Goal: Task Accomplishment & Management: Manage account settings

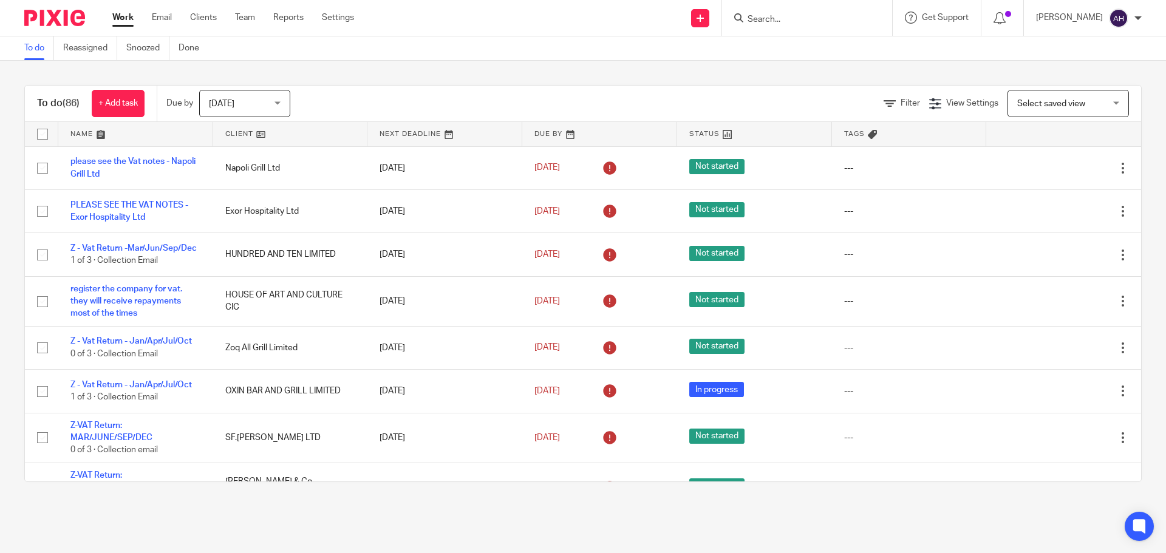
click at [837, 12] on form at bounding box center [810, 17] width 129 height 15
click at [832, 18] on input "Search" at bounding box center [800, 20] width 109 height 11
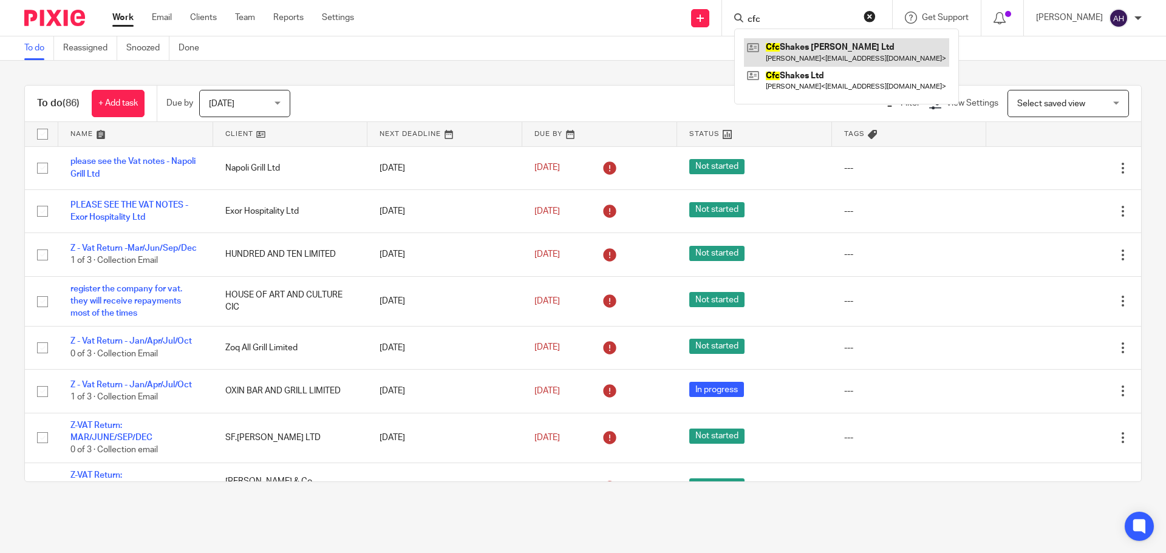
type input "cfc"
click at [841, 52] on link at bounding box center [846, 52] width 205 height 28
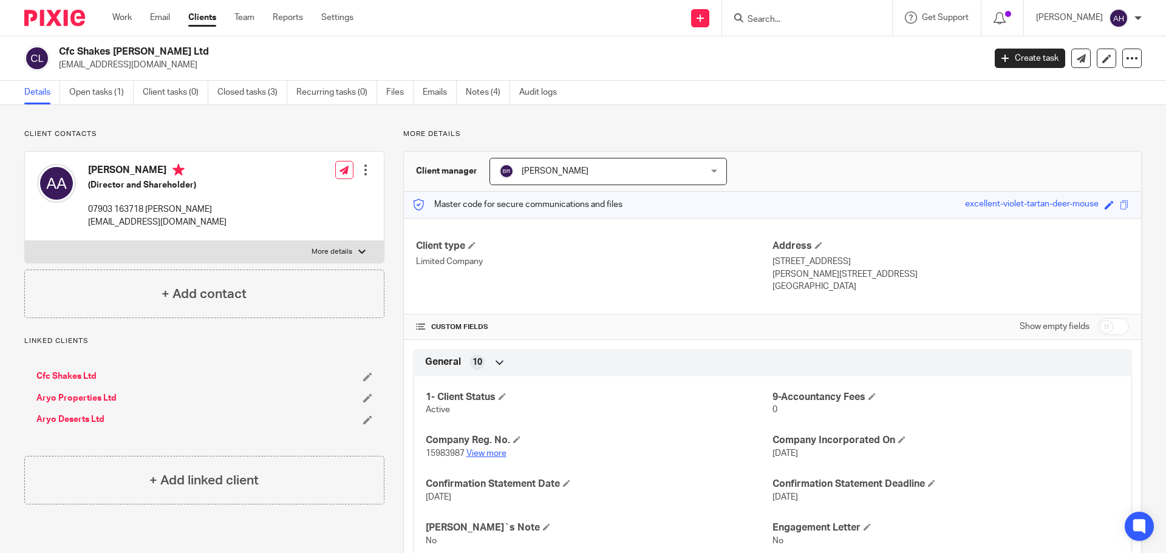
click at [481, 450] on link "View more" at bounding box center [486, 453] width 40 height 8
click at [96, 94] on link "Open tasks (1)" at bounding box center [101, 93] width 64 height 24
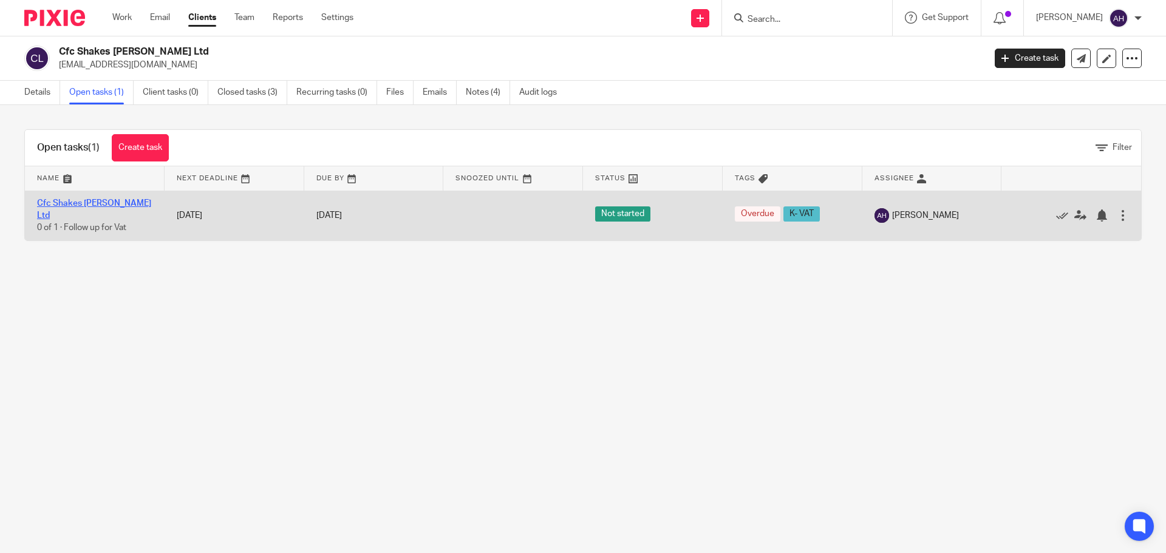
click at [79, 204] on link "Cfc Shakes [PERSON_NAME] Ltd" at bounding box center [94, 209] width 114 height 21
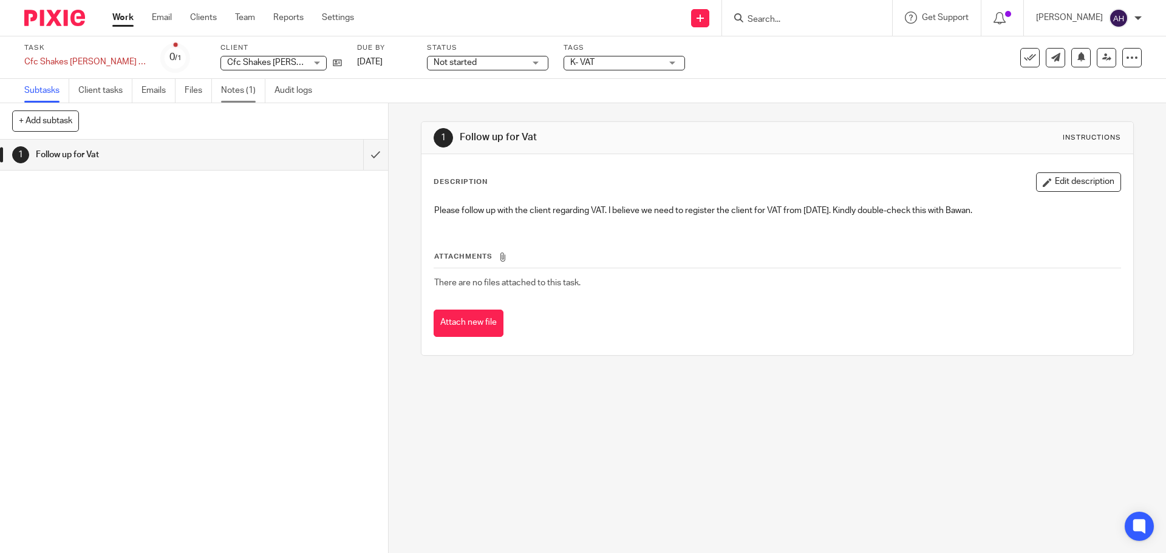
click at [234, 92] on link "Notes (1)" at bounding box center [243, 91] width 44 height 24
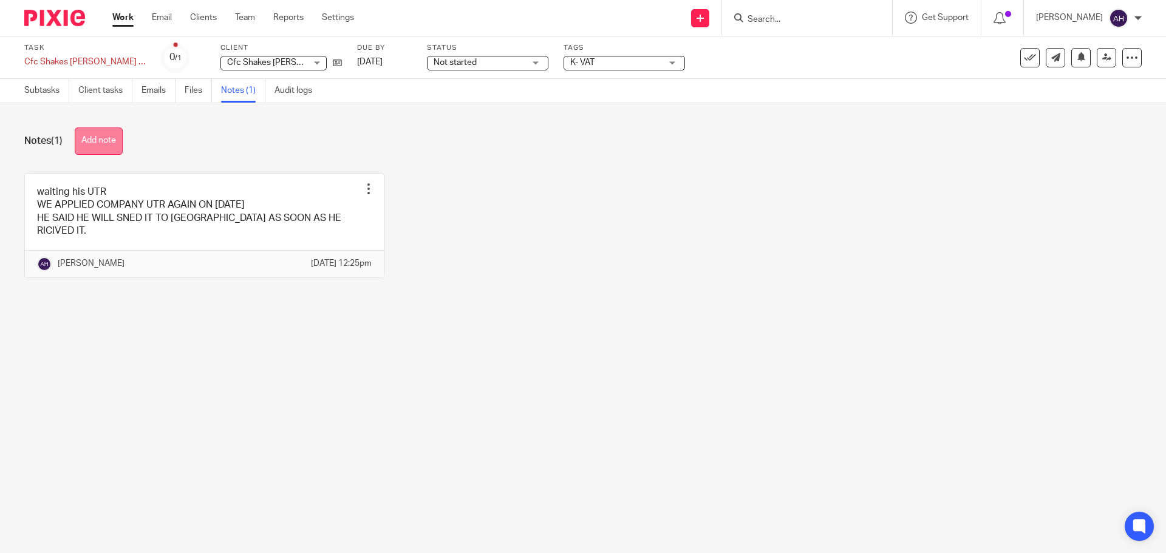
click at [104, 144] on button "Add note" at bounding box center [99, 140] width 48 height 27
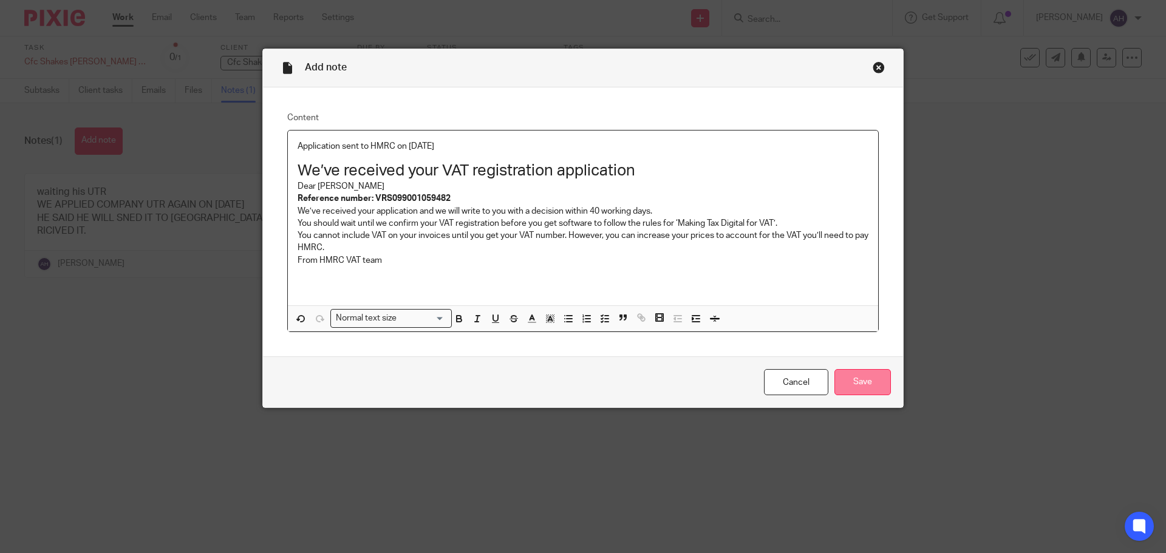
click at [867, 392] on input "Save" at bounding box center [862, 382] width 56 height 26
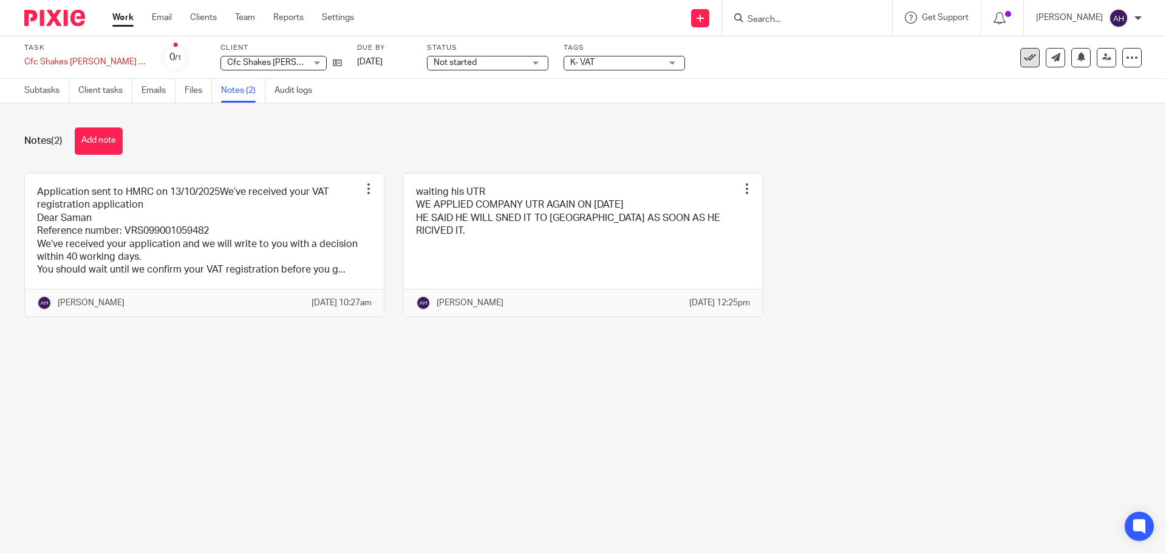
click at [1023, 53] on icon at bounding box center [1029, 58] width 12 height 12
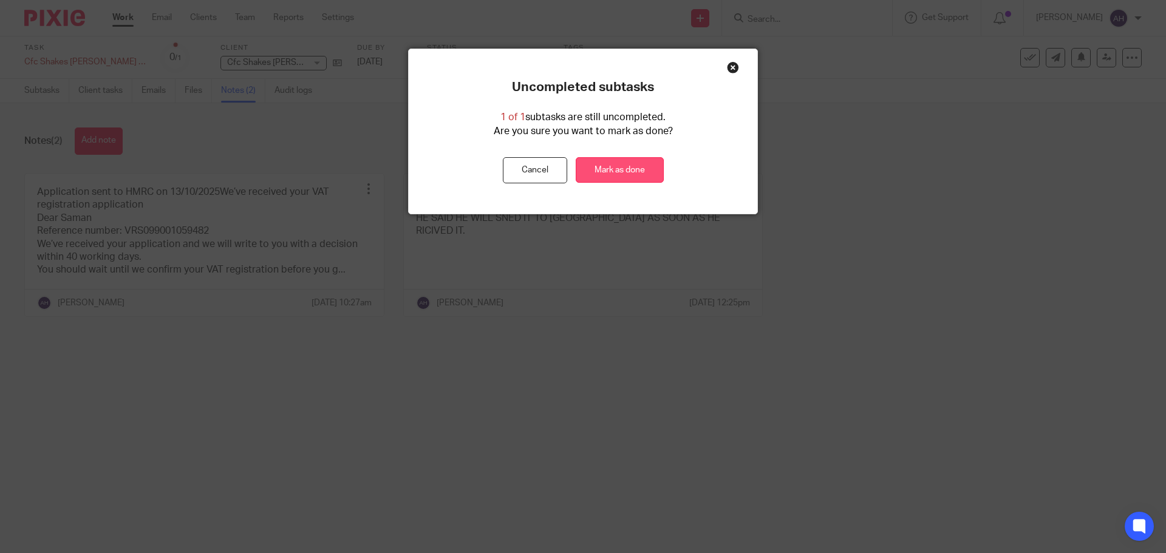
click at [631, 168] on link "Mark as done" at bounding box center [619, 170] width 88 height 26
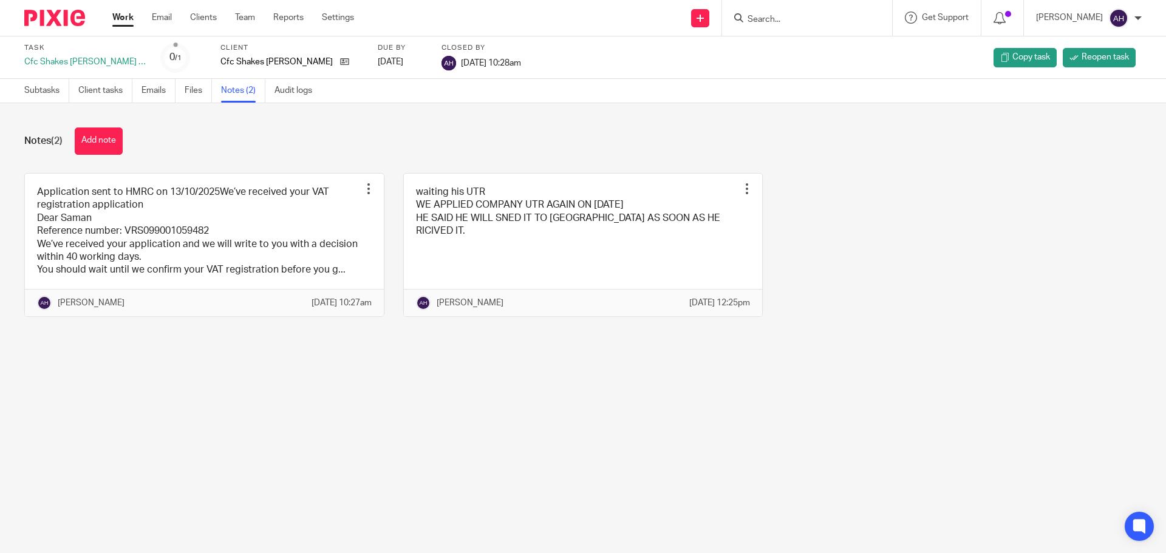
click at [837, 21] on input "Search" at bounding box center [800, 20] width 109 height 11
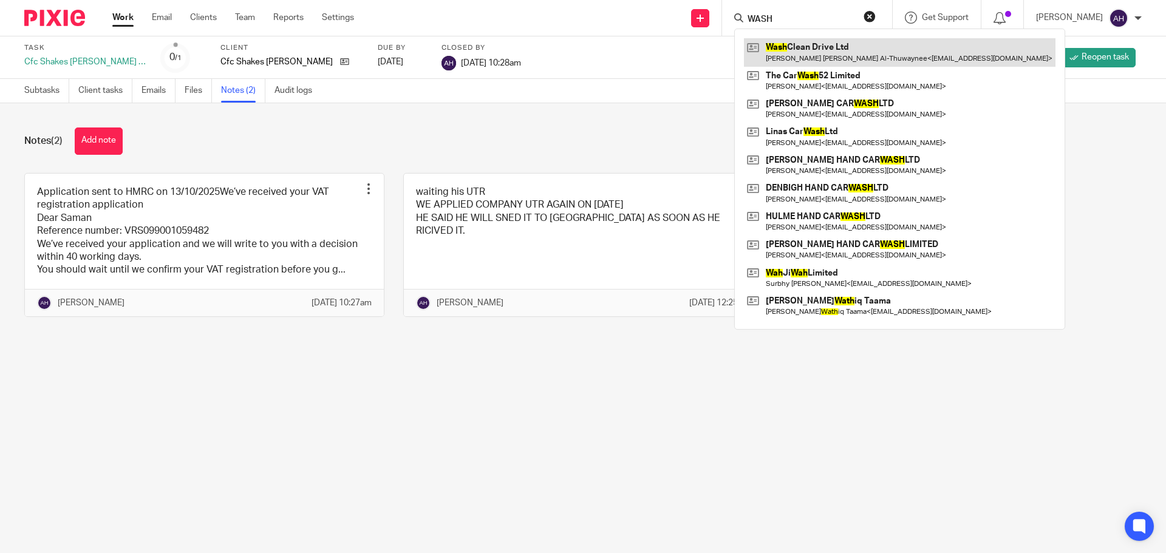
type input "WASH"
click at [841, 48] on link at bounding box center [899, 52] width 311 height 28
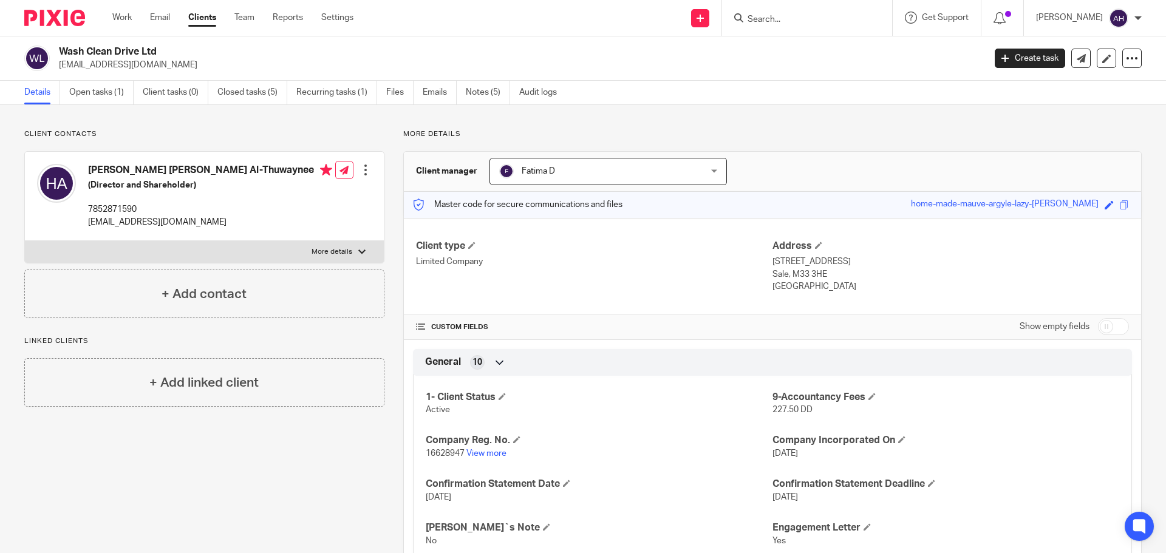
click at [133, 221] on p "[EMAIL_ADDRESS][DOMAIN_NAME]" at bounding box center [210, 222] width 244 height 12
click at [133, 221] on p "althuwayneeh@gmail.com" at bounding box center [210, 222] width 244 height 12
copy div "althuwayneeh@gmail.com"
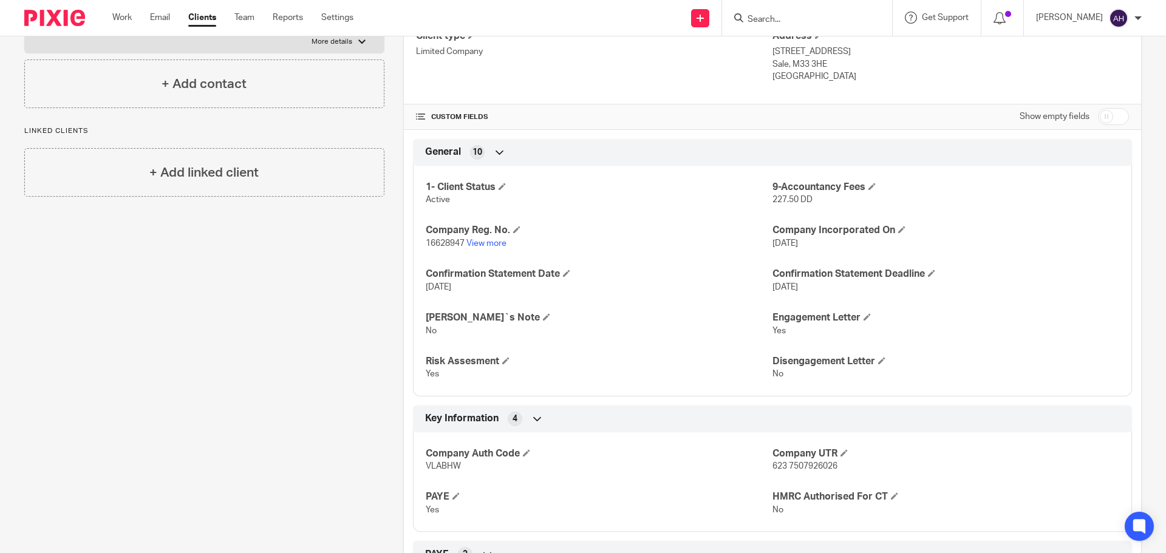
scroll to position [243, 0]
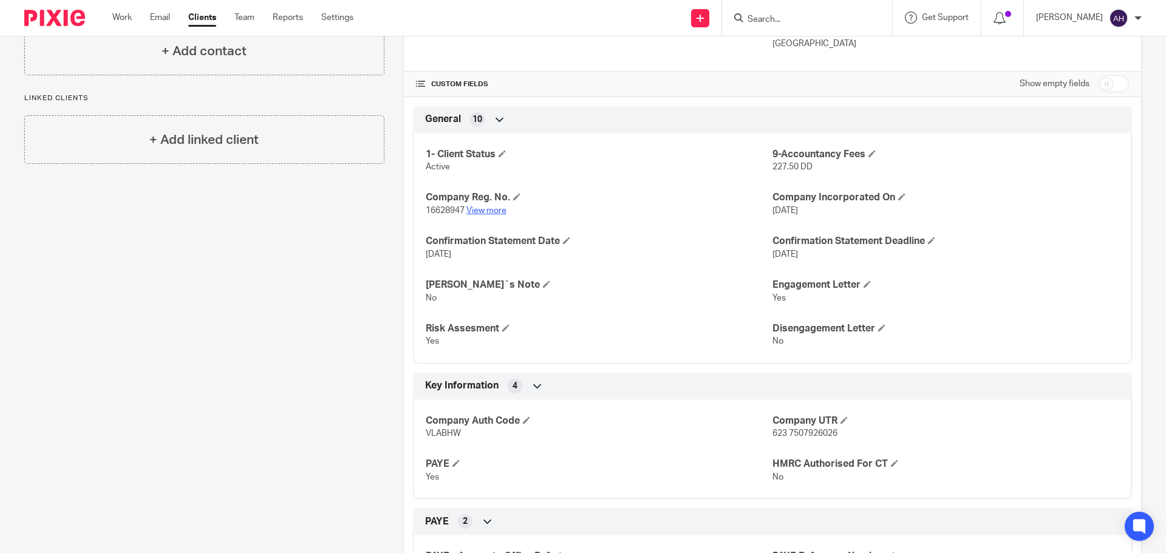
click at [486, 210] on link "View more" at bounding box center [486, 210] width 40 height 8
click at [485, 209] on link "View more" at bounding box center [486, 210] width 40 height 8
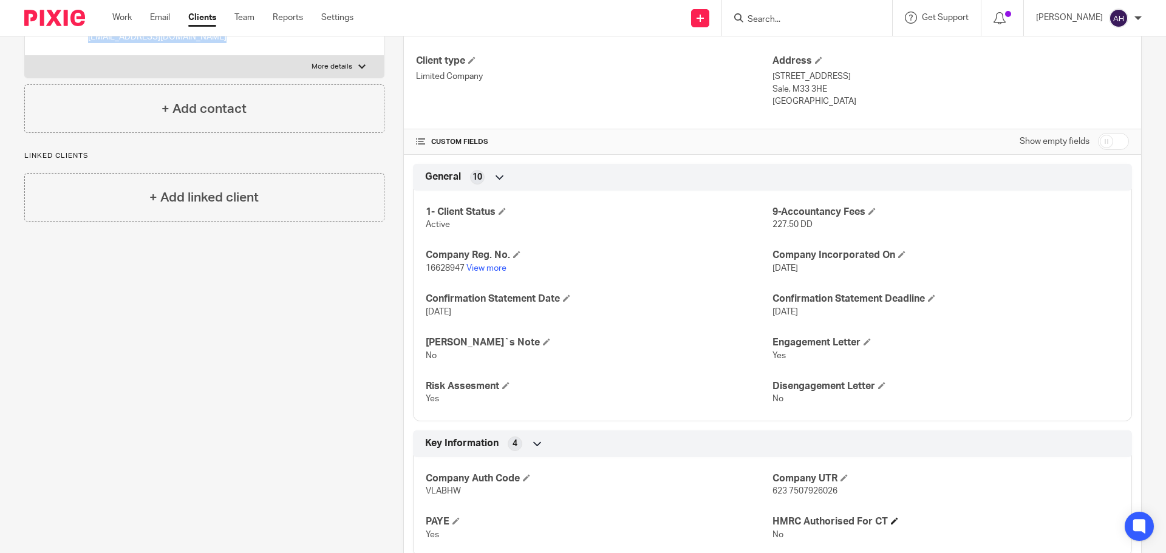
scroll to position [182, 0]
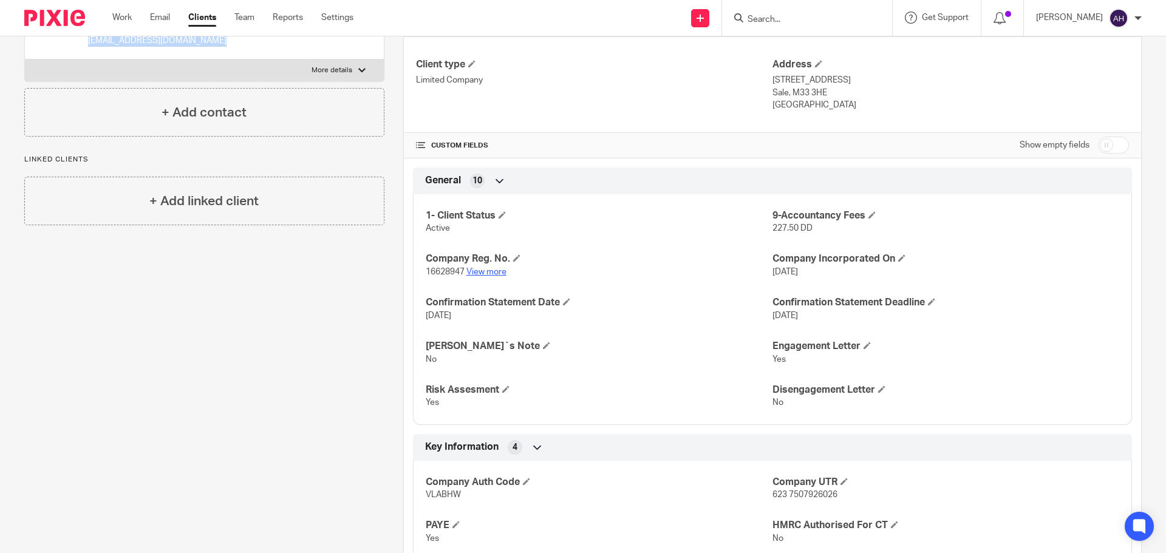
click at [481, 272] on link "View more" at bounding box center [486, 272] width 40 height 8
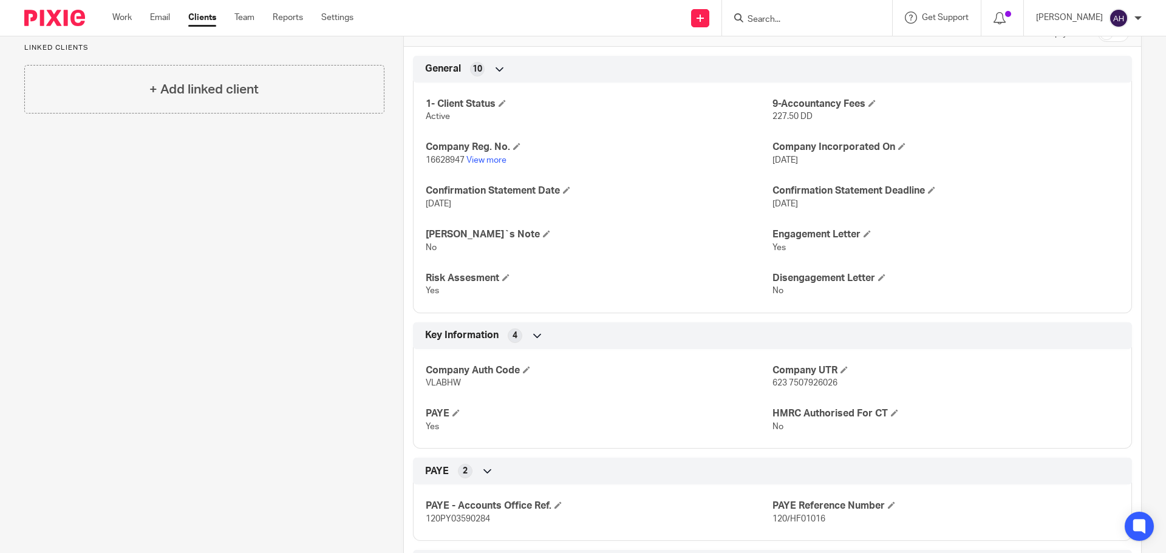
scroll to position [304, 0]
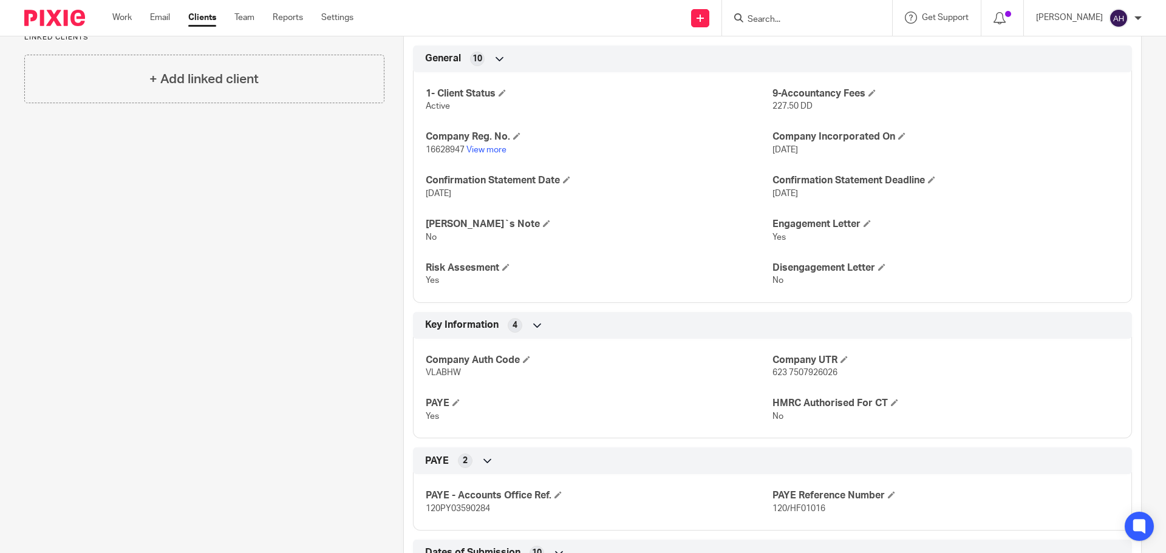
click at [804, 372] on span "623 7507926026" at bounding box center [804, 372] width 65 height 8
copy p "623 7507926026"
click at [1043, 416] on p "No" at bounding box center [945, 416] width 347 height 12
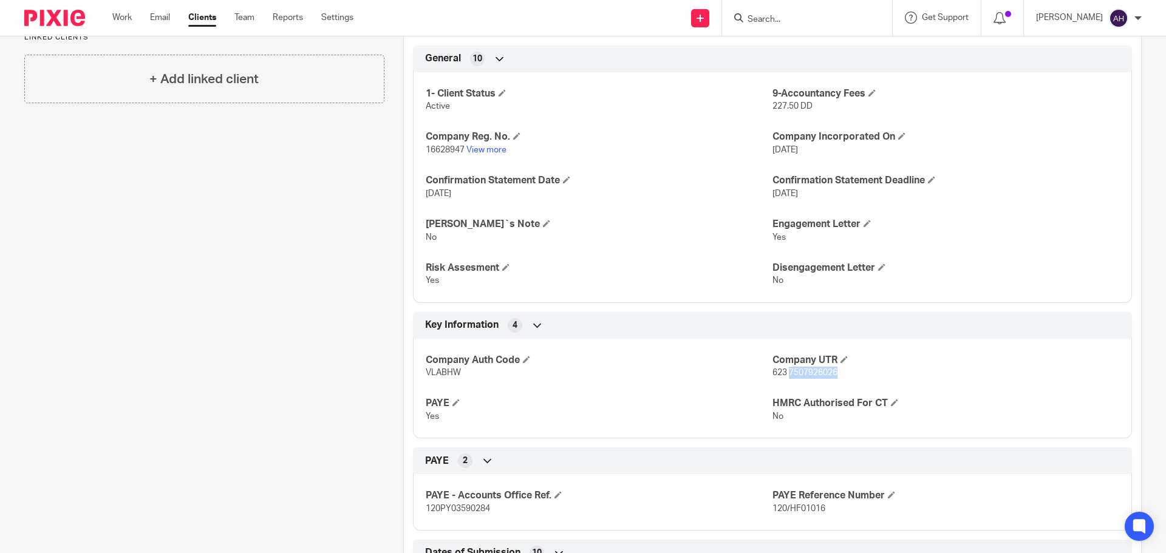
drag, startPoint x: 832, startPoint y: 371, endPoint x: 784, endPoint y: 372, distance: 48.0
click at [784, 372] on span "623 7507926026" at bounding box center [804, 372] width 65 height 8
copy span "7507926026"
click at [487, 148] on link "View more" at bounding box center [486, 150] width 40 height 8
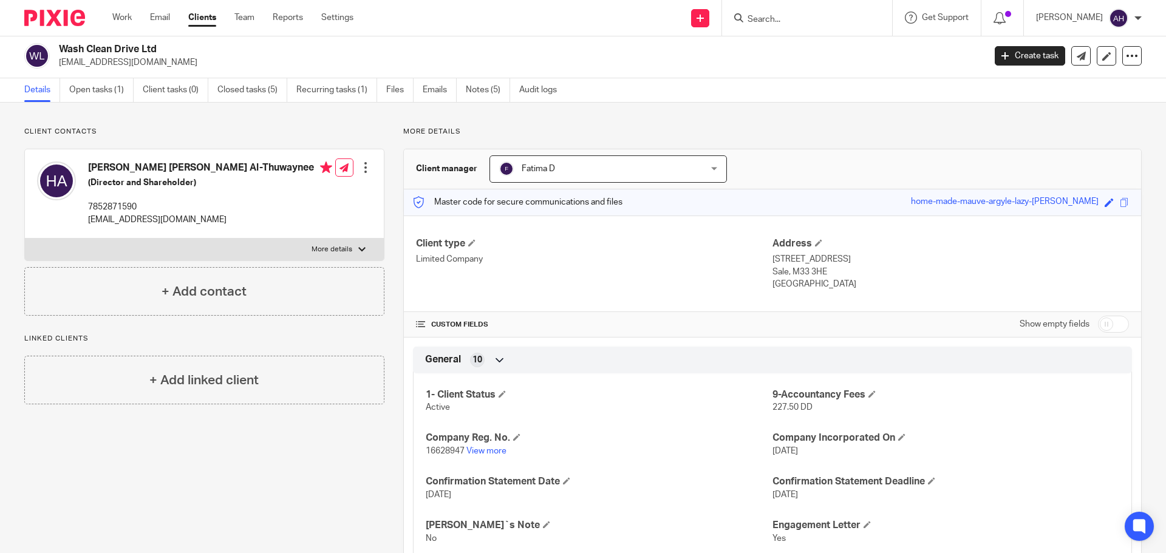
scroll to position [0, 0]
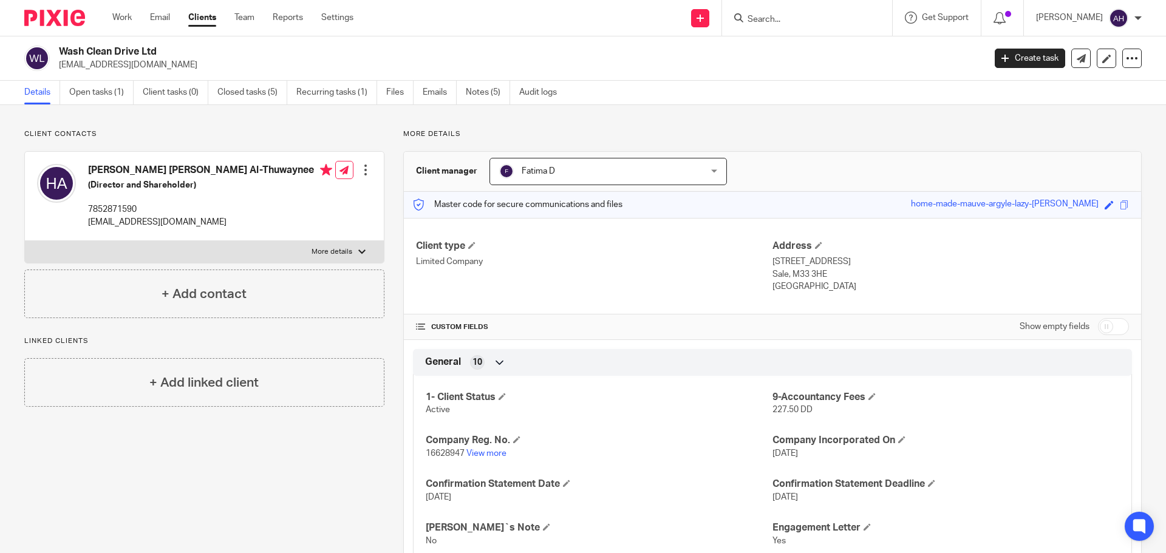
click at [358, 247] on label "More details" at bounding box center [204, 252] width 359 height 22
click at [25, 241] on input "More details" at bounding box center [24, 240] width 1 height 1
checkbox input "true"
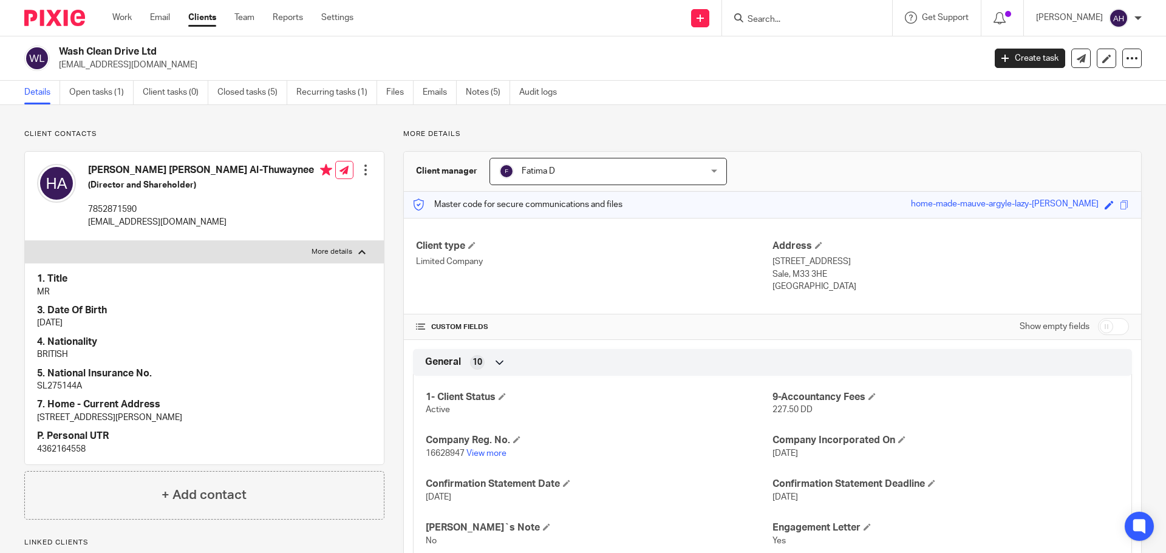
drag, startPoint x: 161, startPoint y: 416, endPoint x: 131, endPoint y: 419, distance: 30.5
click at [131, 419] on p "24 Hornby Drive, Bolton BL3 4RP England" at bounding box center [204, 418] width 334 height 12
copy p "BL3 4RP"
drag, startPoint x: 140, startPoint y: 206, endPoint x: 88, endPoint y: 208, distance: 52.3
click at [88, 208] on p "7852871590" at bounding box center [210, 209] width 244 height 12
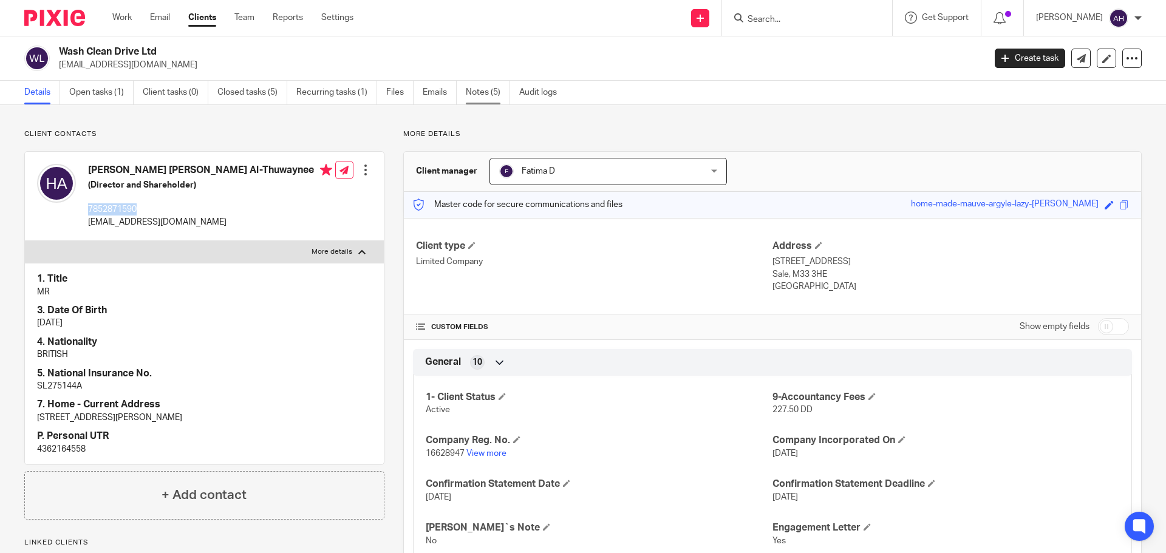
click at [483, 96] on link "Notes (5)" at bounding box center [488, 93] width 44 height 24
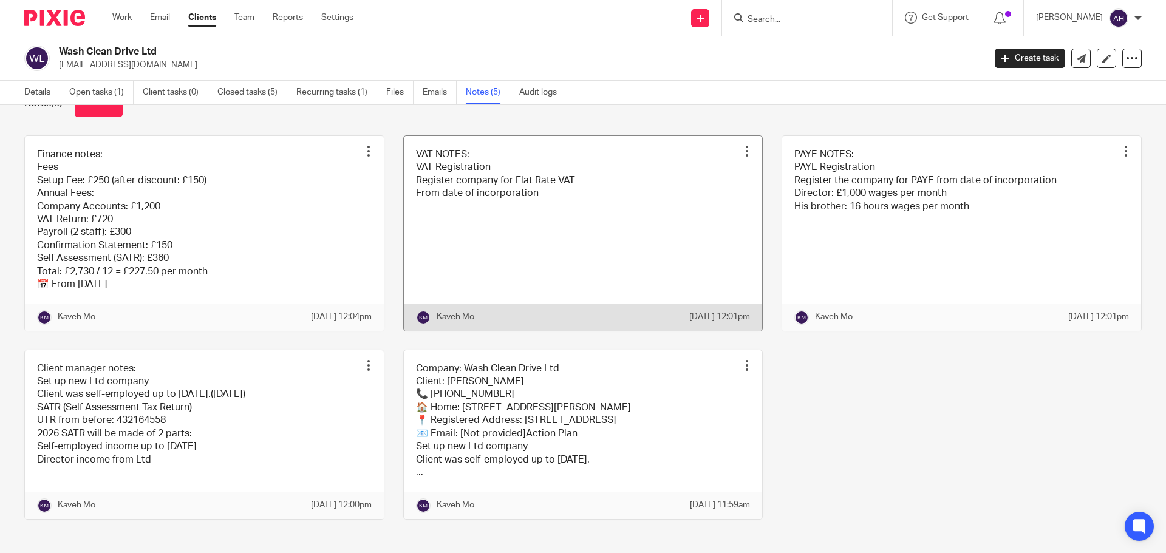
scroll to position [61, 0]
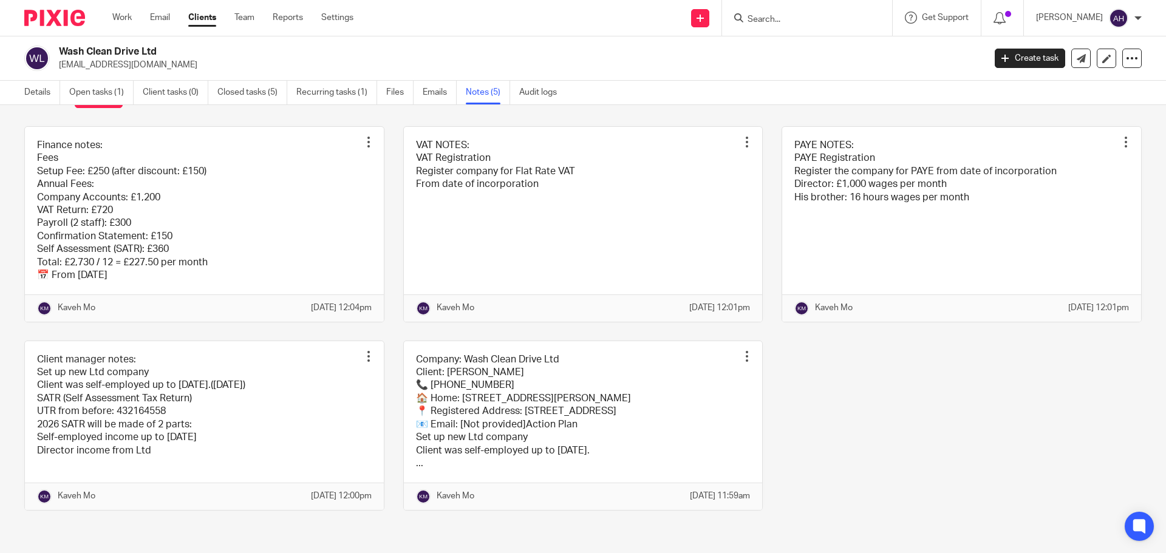
click at [818, 13] on form at bounding box center [810, 17] width 129 height 15
click at [818, 15] on input "Search" at bounding box center [800, 20] width 109 height 11
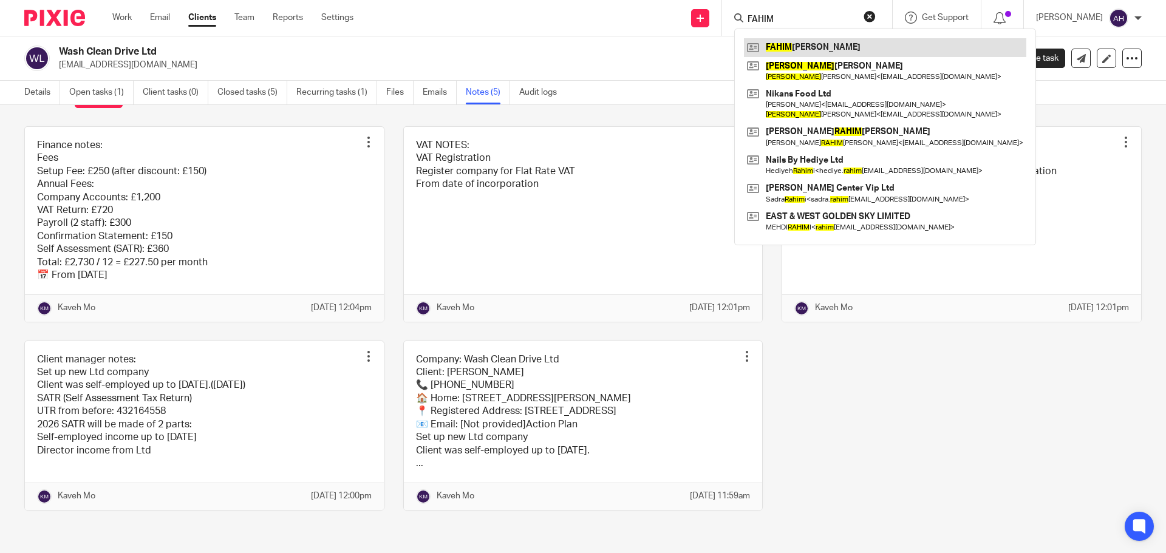
type input "FAHIM"
click at [815, 44] on link at bounding box center [885, 47] width 282 height 18
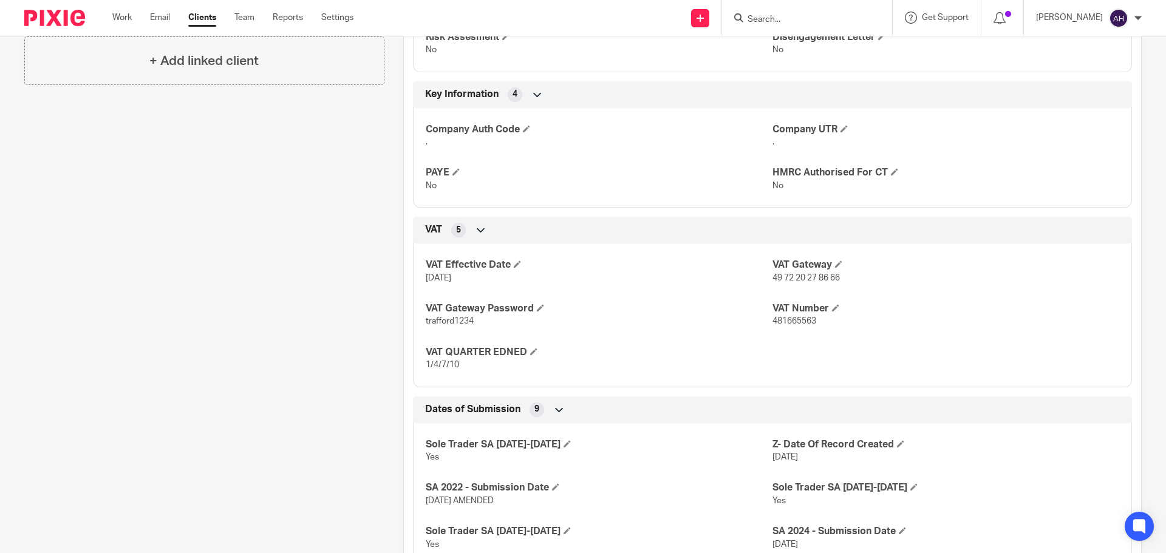
scroll to position [486, 0]
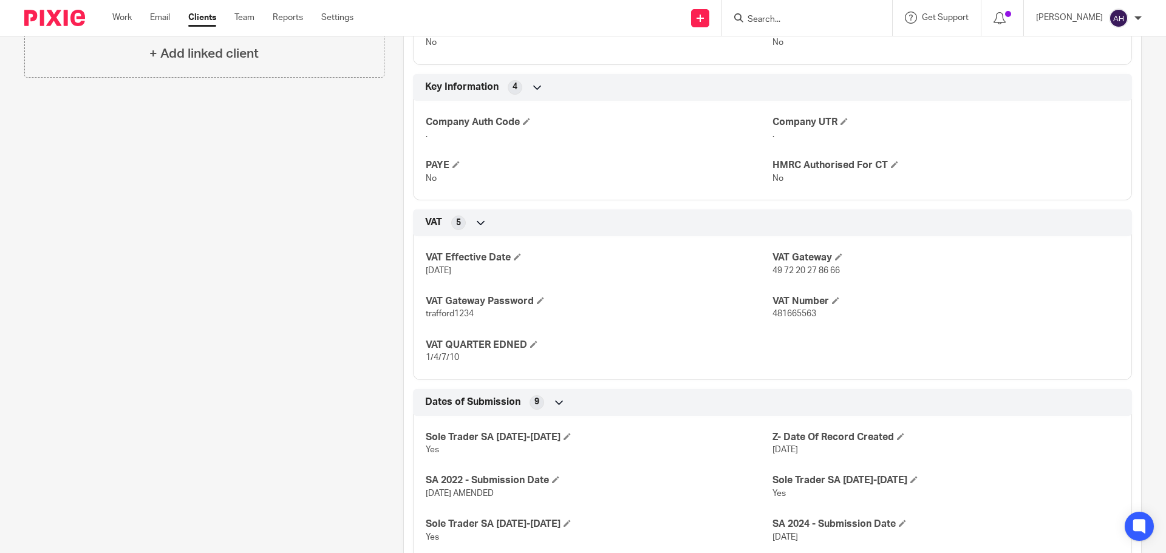
click at [793, 313] on span "481665563" at bounding box center [794, 314] width 44 height 8
copy span "481665563"
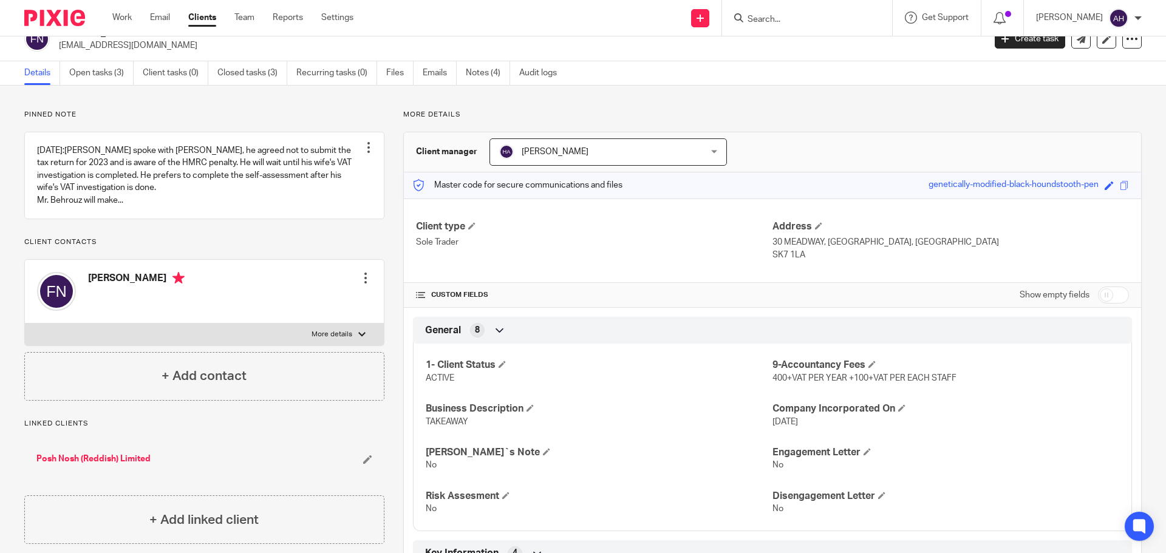
scroll to position [0, 0]
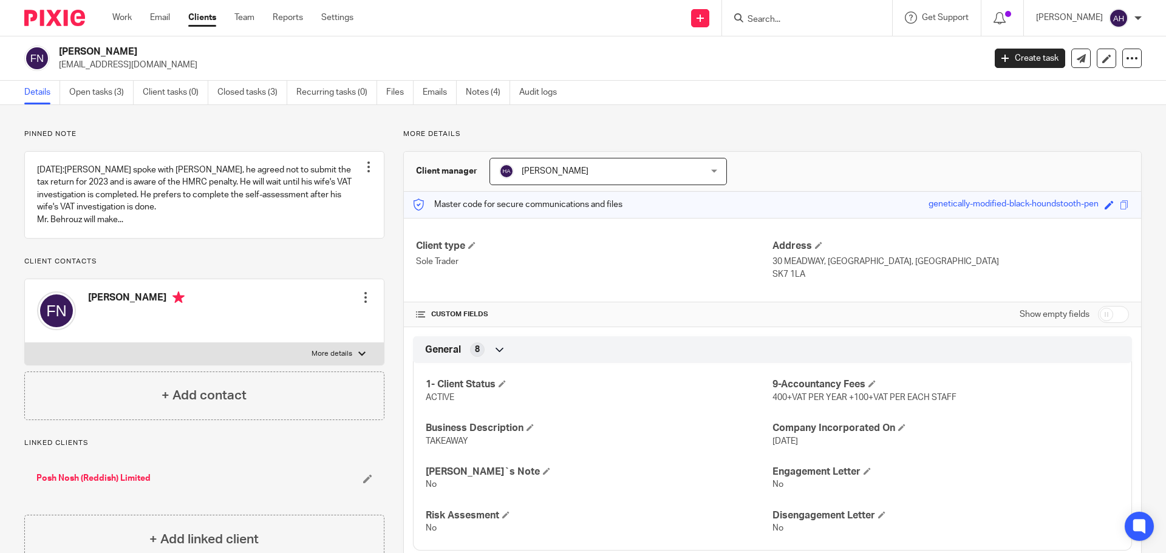
click at [111, 49] on h2 "[PERSON_NAME]" at bounding box center [426, 52] width 734 height 13
copy div "[PERSON_NAME]"
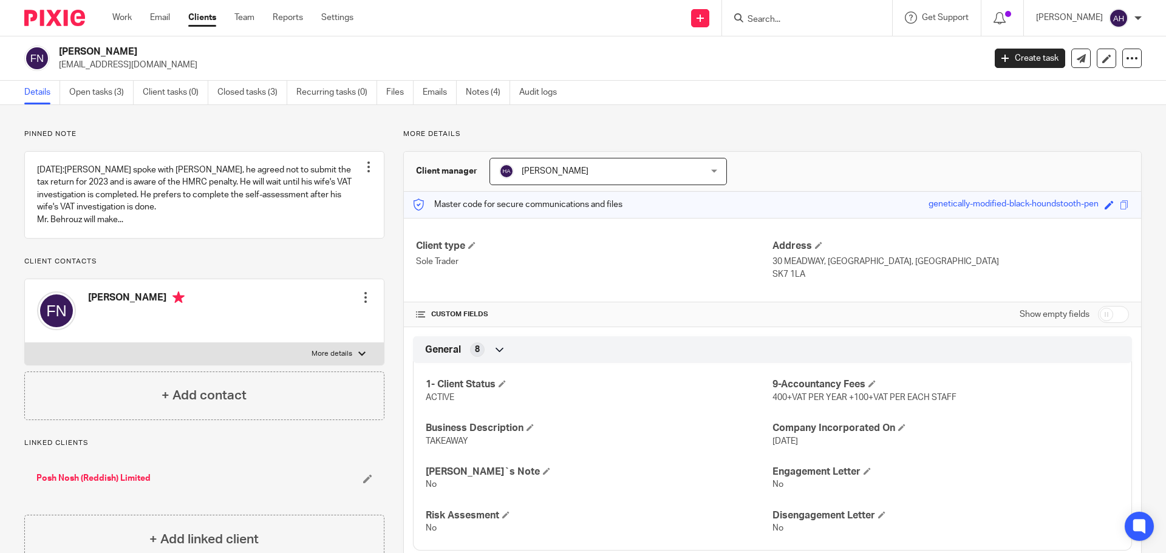
copy div "[PERSON_NAME]"
click at [487, 89] on link "Notes (4)" at bounding box center [488, 93] width 44 height 24
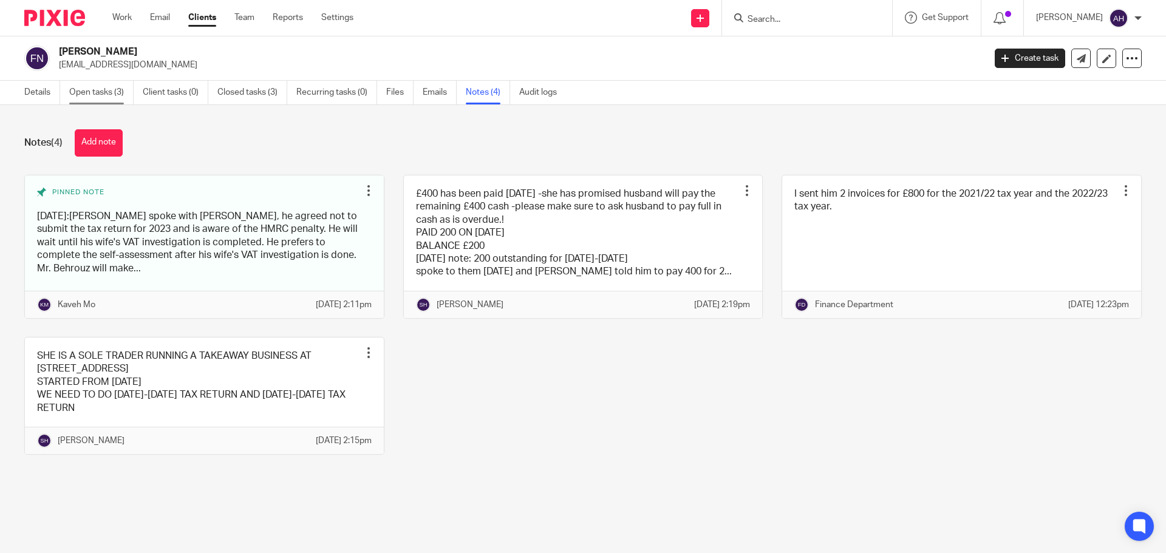
click at [94, 88] on link "Open tasks (3)" at bounding box center [101, 93] width 64 height 24
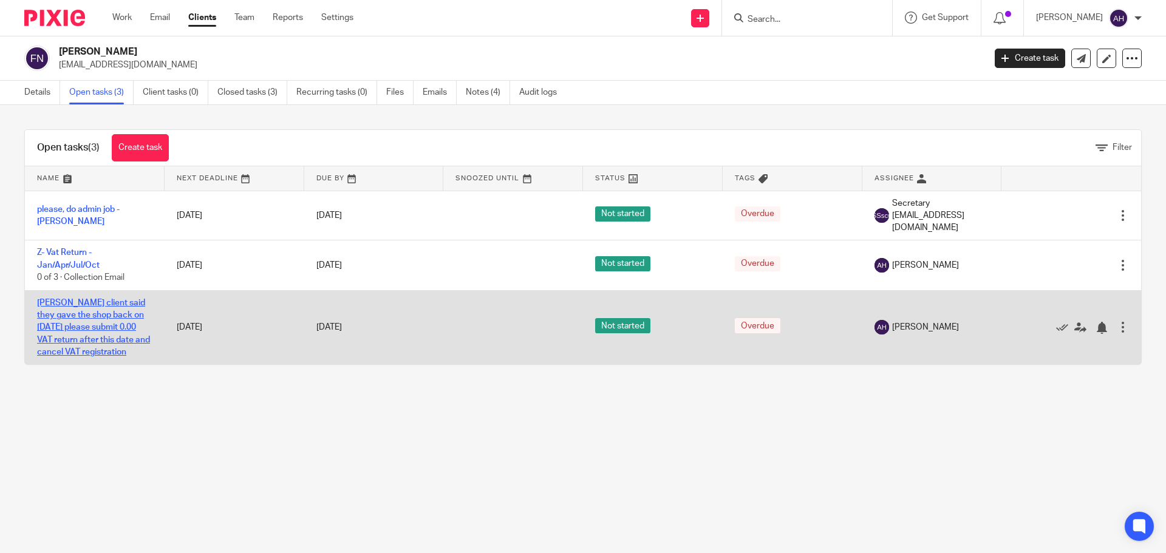
click at [76, 304] on link "[PERSON_NAME] client said they gave the shop back on [DATE] please submit 0.00 …" at bounding box center [93, 328] width 113 height 58
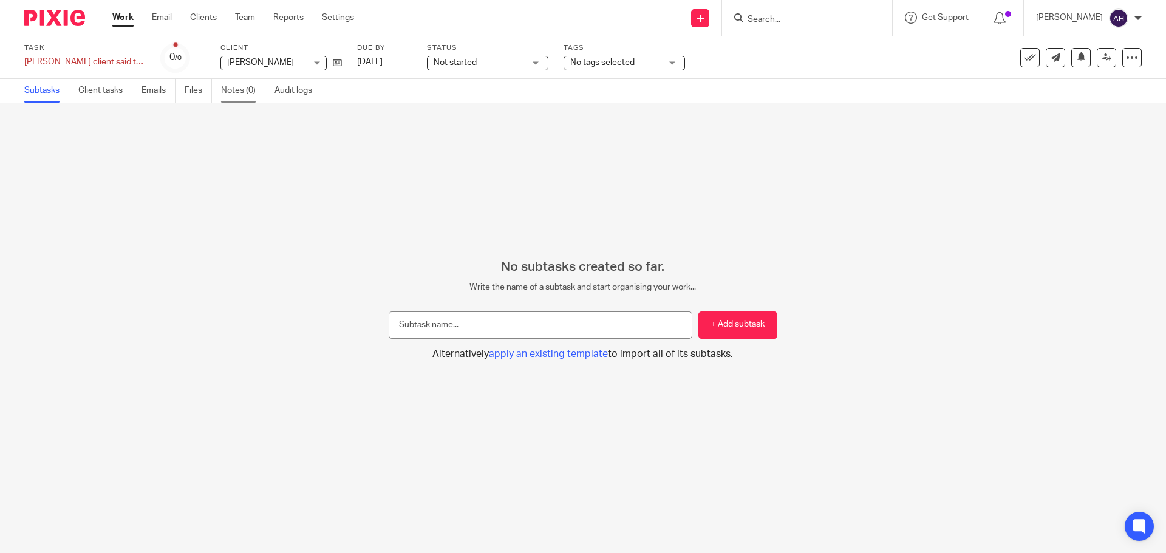
click at [245, 91] on link "Notes (0)" at bounding box center [243, 91] width 44 height 24
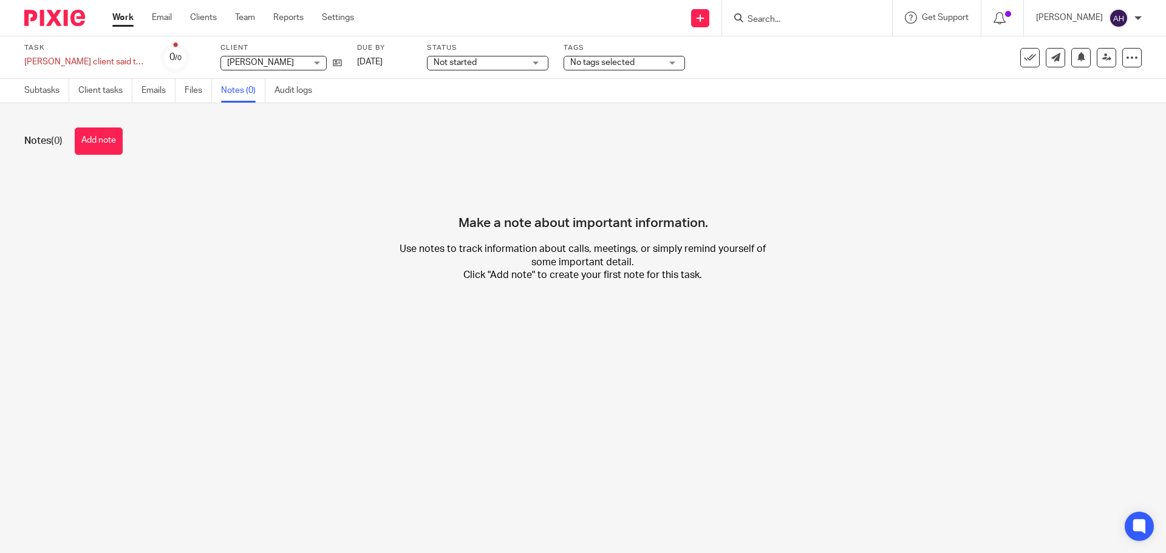
click at [124, 18] on link "Work" at bounding box center [122, 18] width 21 height 12
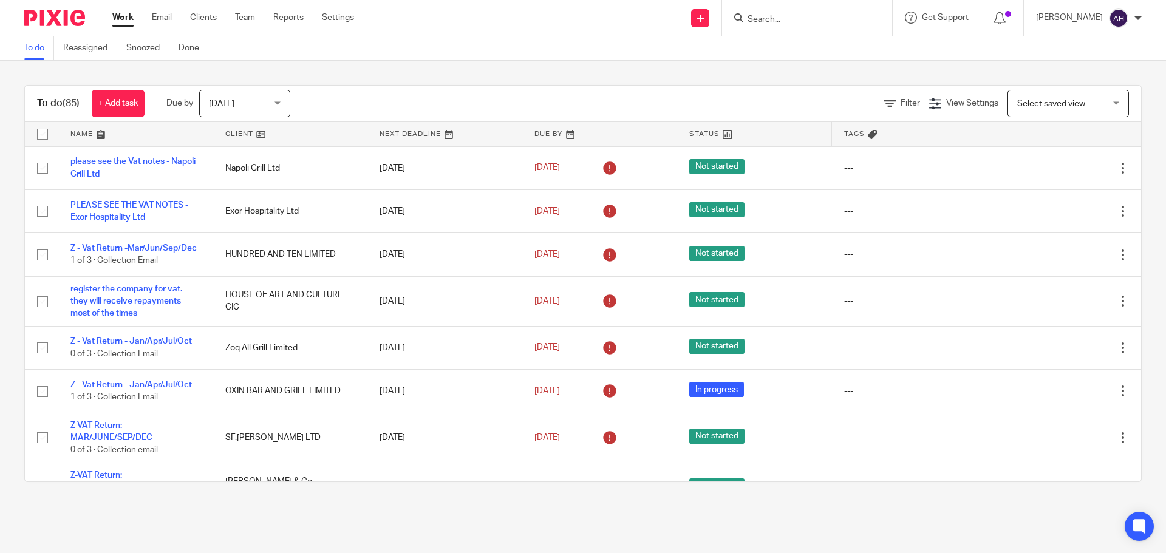
click at [820, 16] on input "Search" at bounding box center [800, 20] width 109 height 11
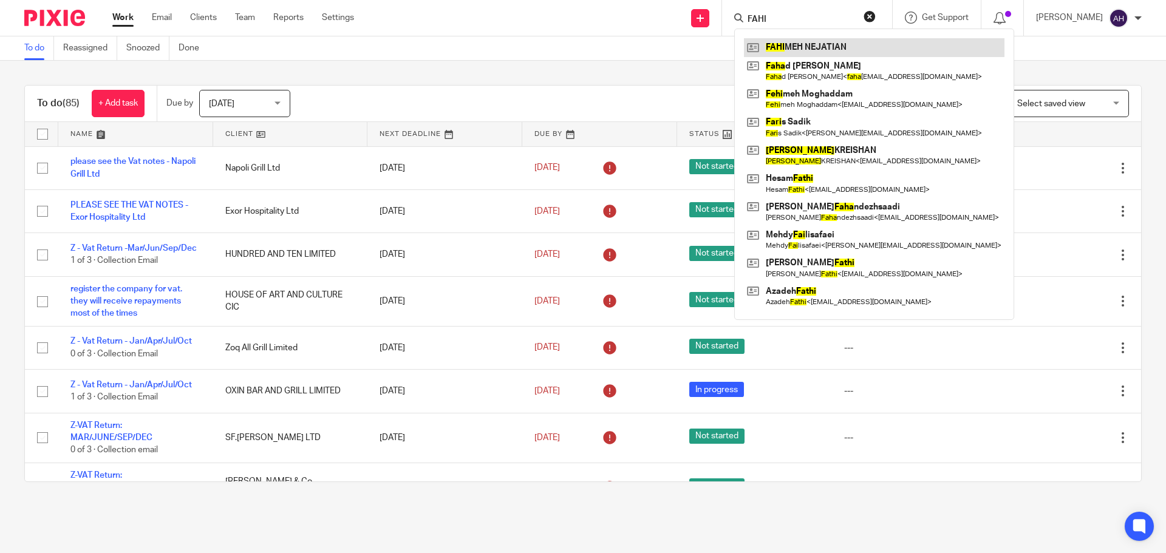
type input "FAHI"
click at [818, 41] on link at bounding box center [874, 47] width 260 height 18
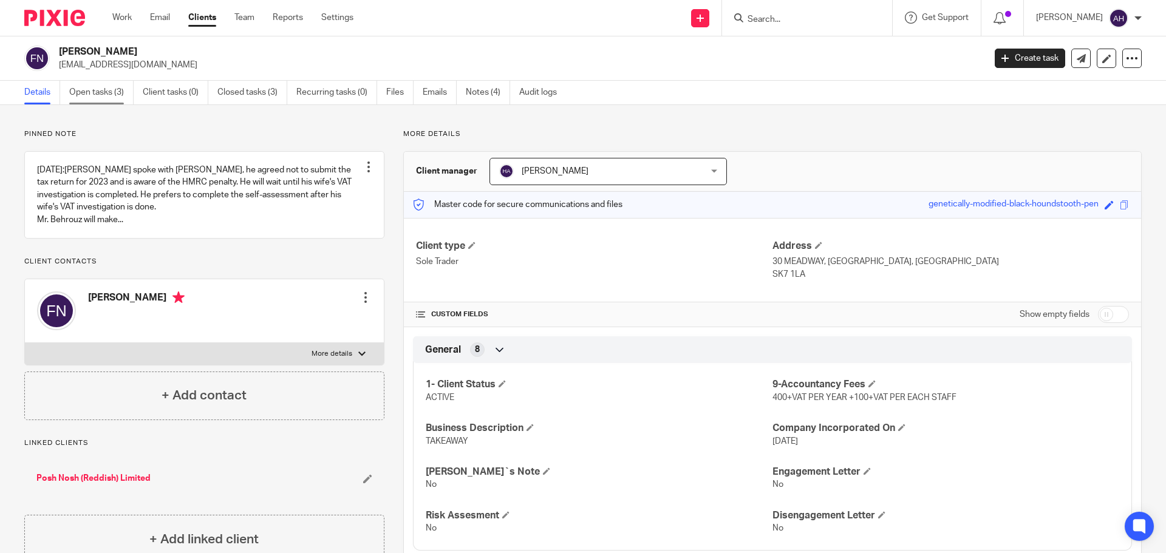
click at [107, 92] on link "Open tasks (3)" at bounding box center [101, 93] width 64 height 24
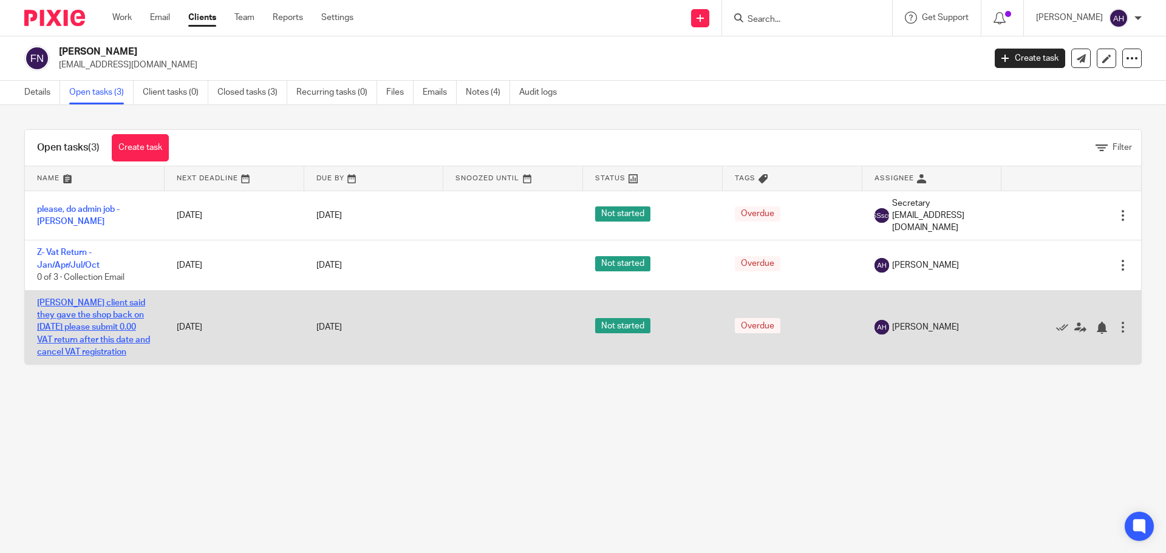
click at [75, 311] on link "Fahimeh Nejatian client said they gave the shop back on March 2025 please submi…" at bounding box center [93, 328] width 113 height 58
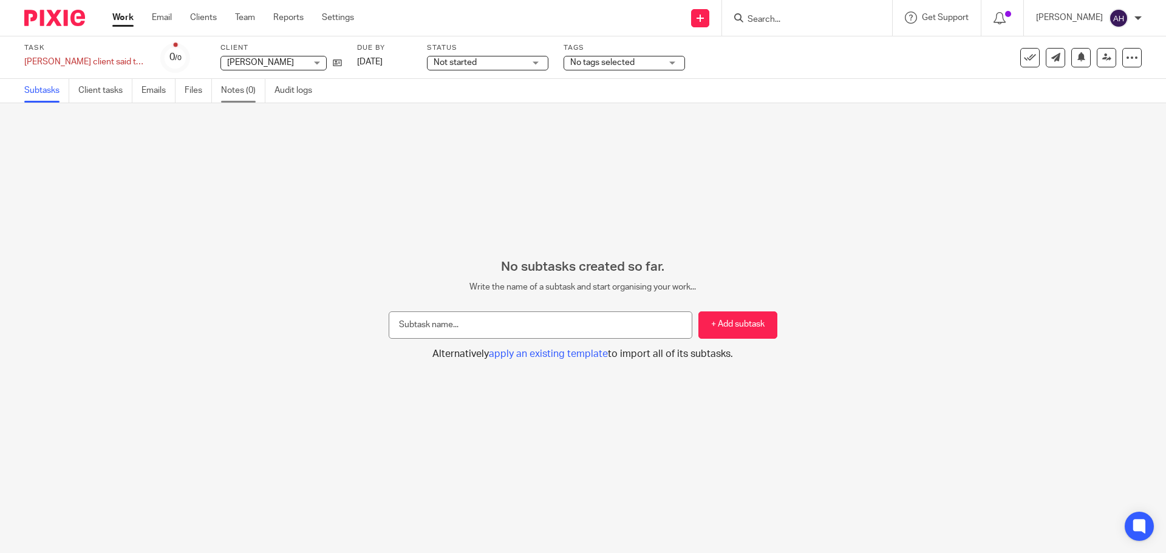
click at [237, 89] on link "Notes (0)" at bounding box center [243, 91] width 44 height 24
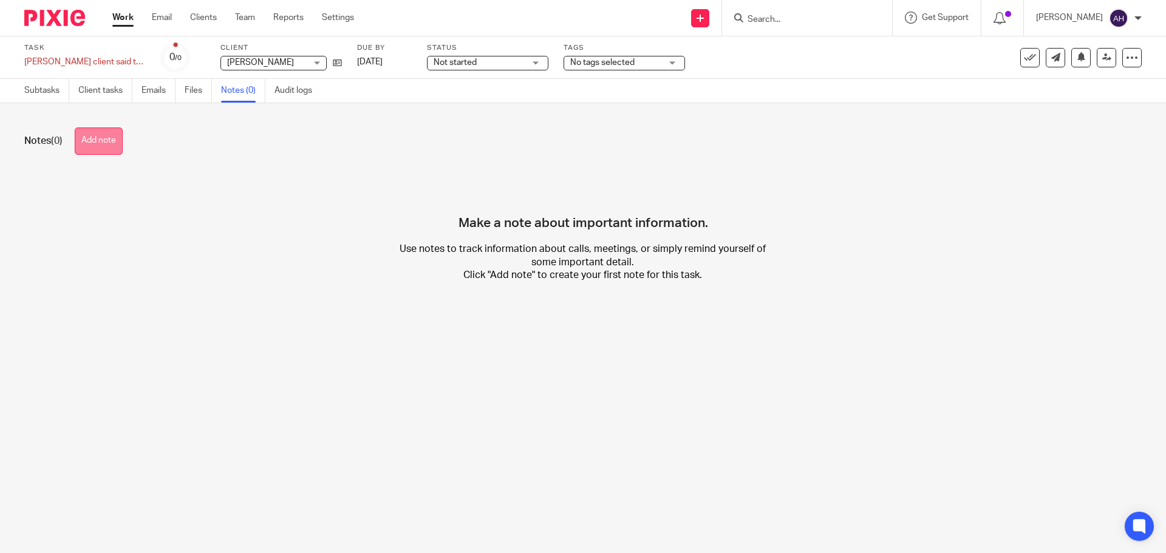
click at [98, 144] on button "Add note" at bounding box center [99, 140] width 48 height 27
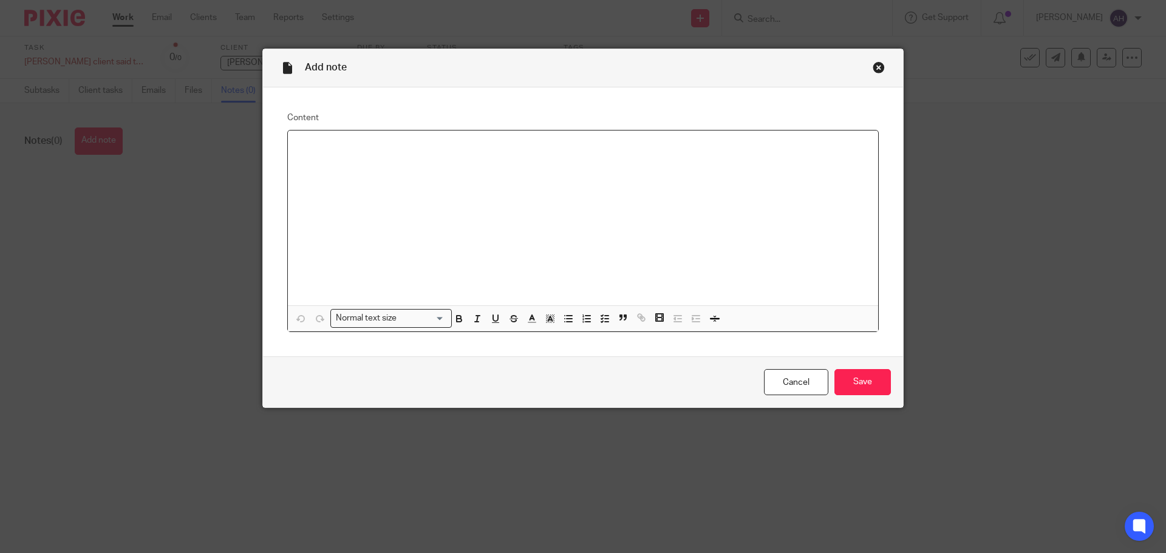
click at [377, 146] on p at bounding box center [582, 146] width 571 height 12
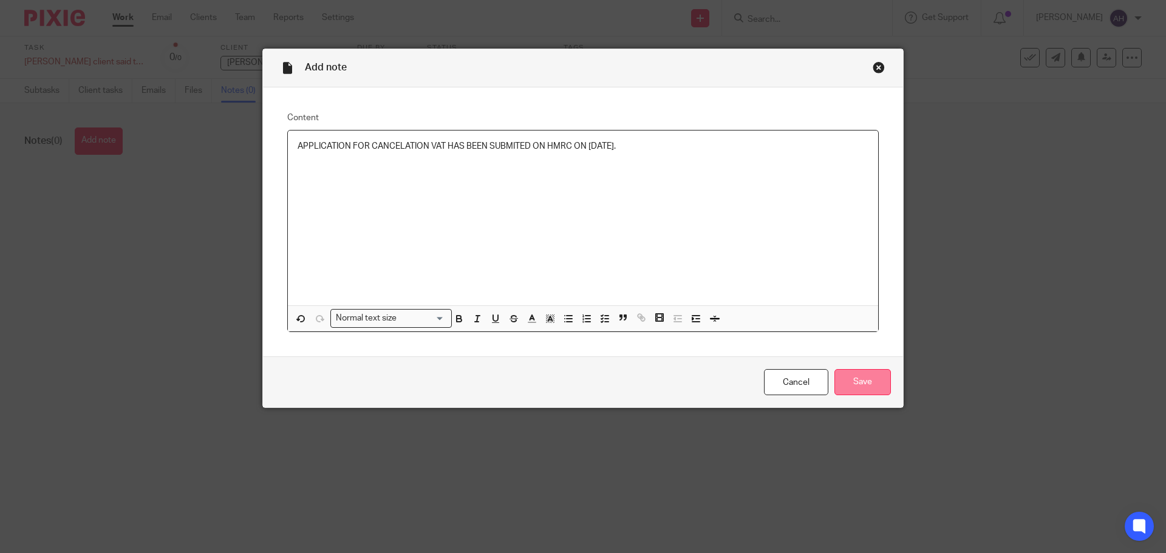
click at [855, 379] on input "Save" at bounding box center [862, 382] width 56 height 26
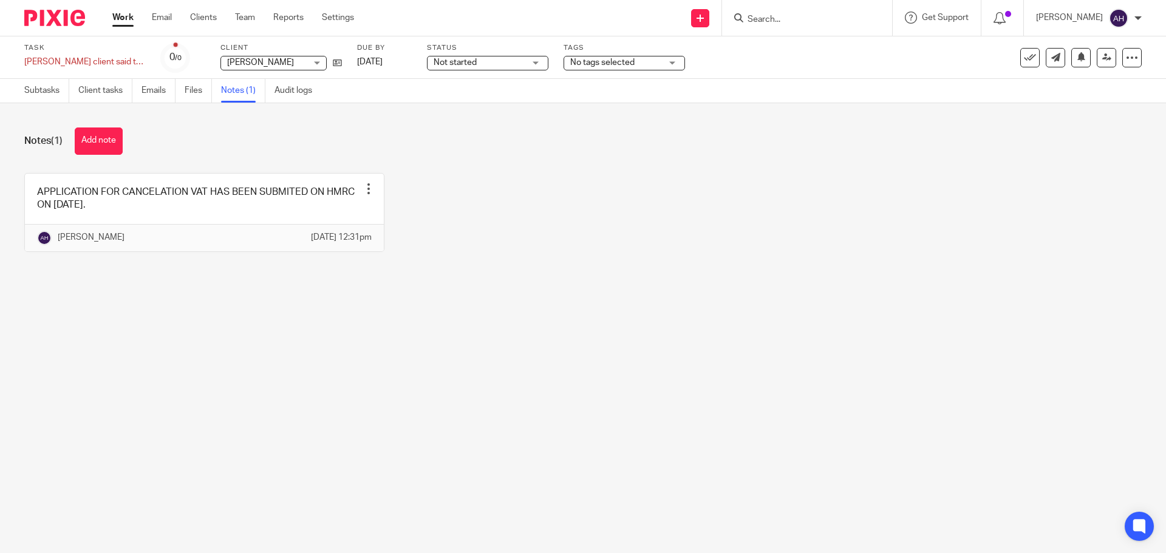
click at [824, 18] on input "Search" at bounding box center [800, 20] width 109 height 11
click at [835, 24] on input "Search" at bounding box center [800, 20] width 109 height 11
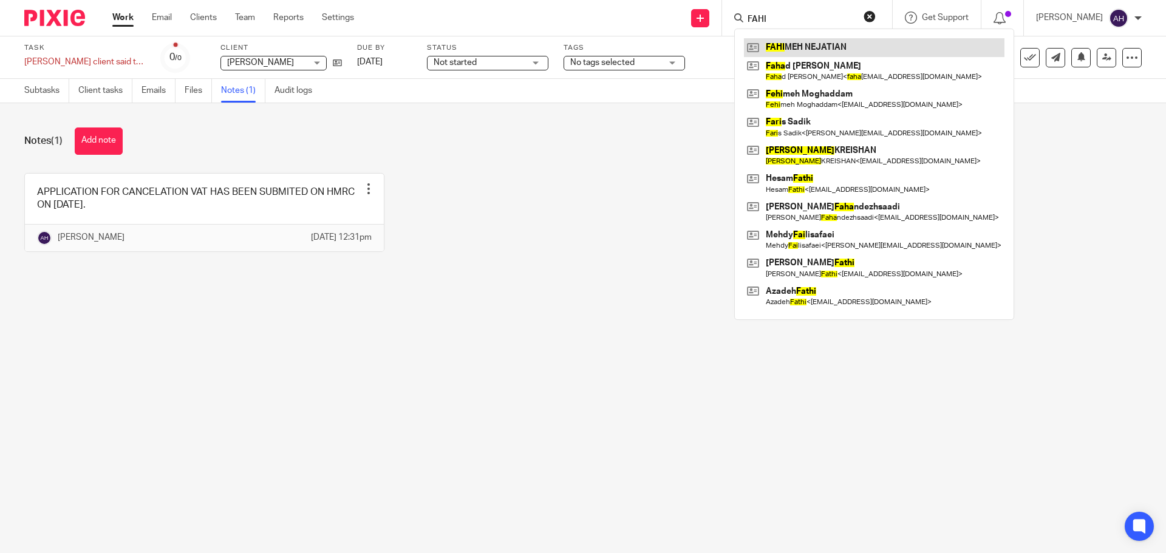
type input "FAHI"
click at [816, 46] on link at bounding box center [874, 47] width 260 height 18
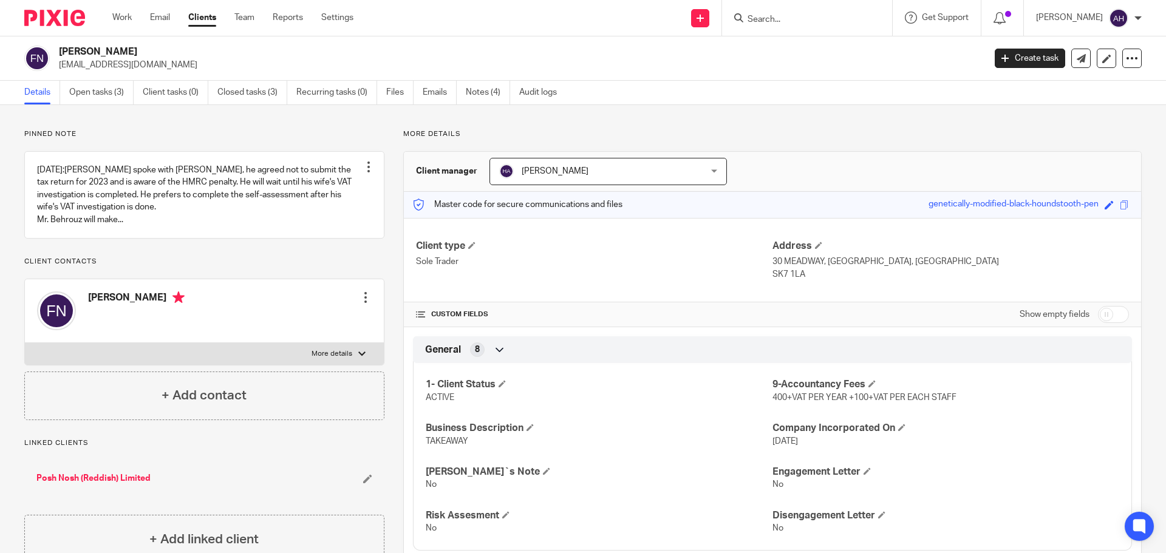
drag, startPoint x: 59, startPoint y: 50, endPoint x: 166, endPoint y: 48, distance: 106.9
click at [166, 48] on h2 "[PERSON_NAME]" at bounding box center [426, 52] width 734 height 13
copy h2 "[PERSON_NAME]"
click at [361, 351] on div at bounding box center [361, 353] width 7 height 7
click at [25, 343] on input "More details" at bounding box center [24, 342] width 1 height 1
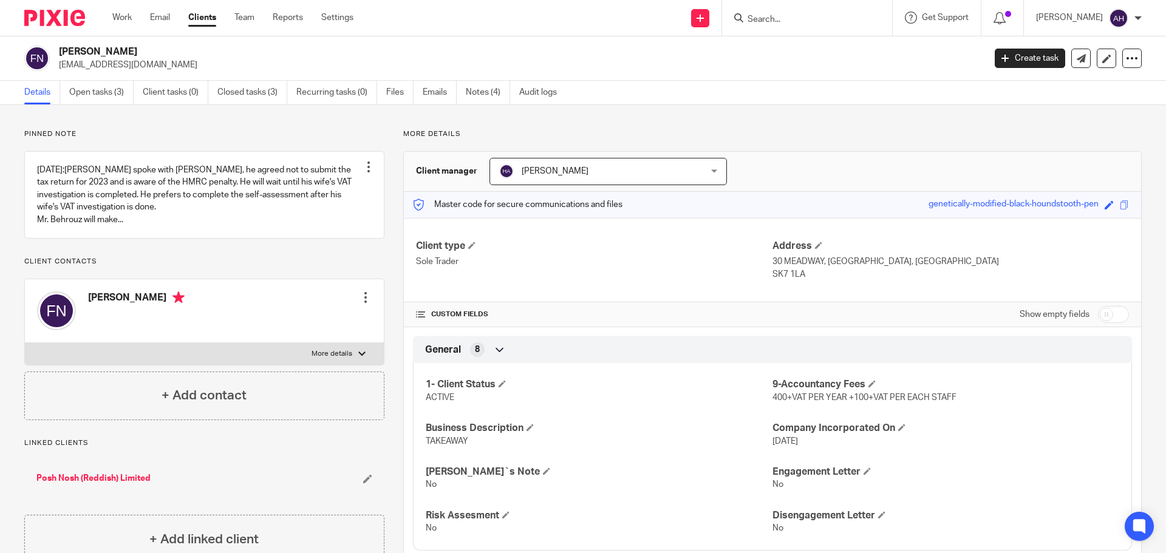
checkbox input "true"
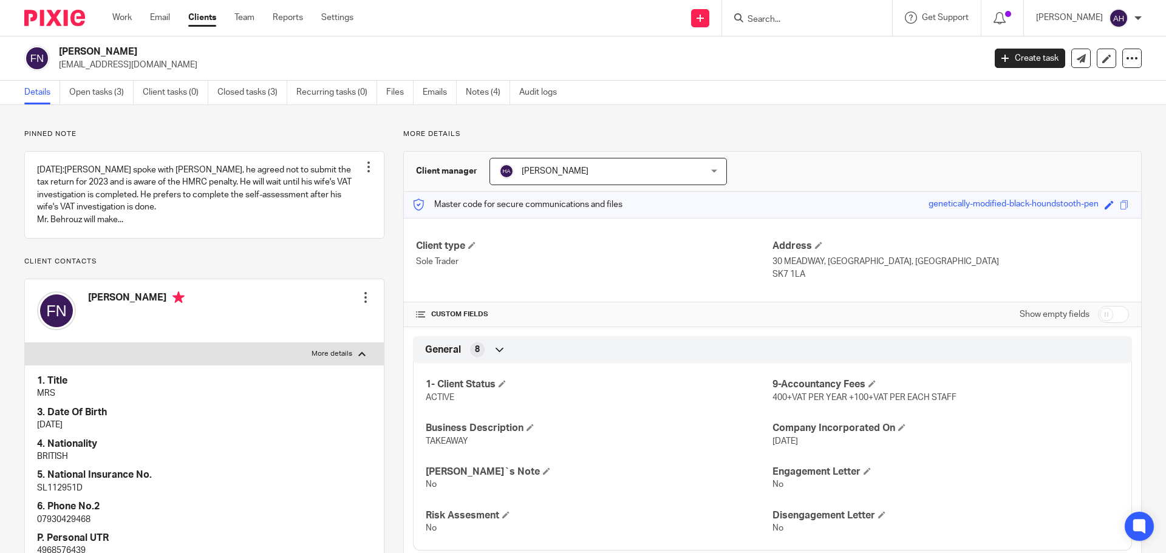
click at [195, 59] on p "[EMAIL_ADDRESS][DOMAIN_NAME]" at bounding box center [517, 65] width 917 height 12
drag, startPoint x: 101, startPoint y: 52, endPoint x: 61, endPoint y: 51, distance: 40.1
click at [61, 51] on h2 "[PERSON_NAME]" at bounding box center [426, 52] width 734 height 13
copy h2 "[PERSON_NAME]"
click at [93, 64] on p "[EMAIL_ADDRESS][DOMAIN_NAME]" at bounding box center [517, 65] width 917 height 12
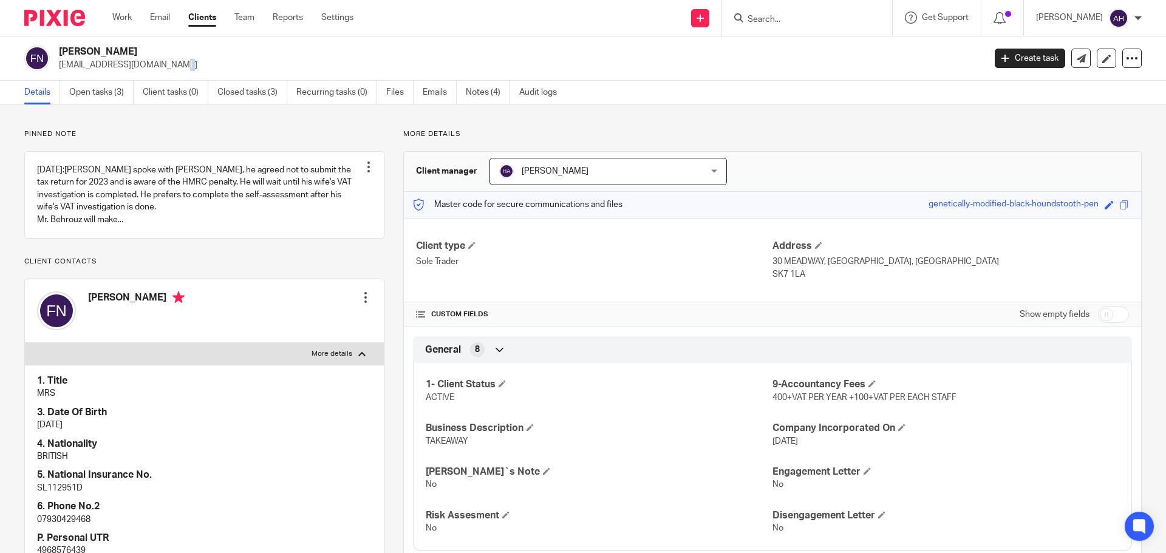
click at [93, 64] on p "[EMAIL_ADDRESS][DOMAIN_NAME]" at bounding box center [517, 65] width 917 height 12
copy main "[EMAIL_ADDRESS][DOMAIN_NAME] Create task Update from Companies House Export dat…"
